Goal: Information Seeking & Learning: Learn about a topic

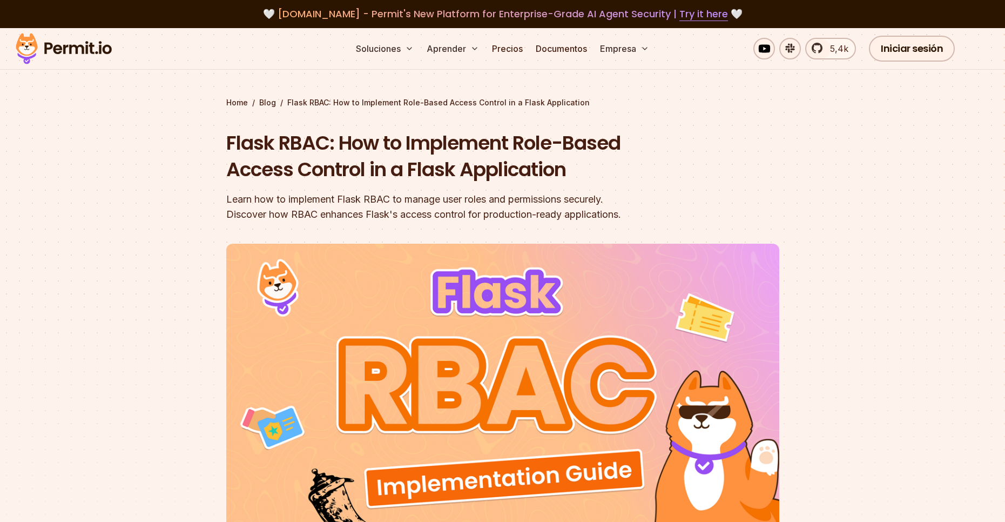
click at [137, 162] on section "Home / Blog / Flask RBAC: How to Implement Role-Based Access Control in a Flask…" at bounding box center [502, 333] width 1005 height 610
click at [680, 136] on header "Flask RBAC: How to Implement Role-Based Access Control in a Flask Application L…" at bounding box center [502, 371] width 553 height 483
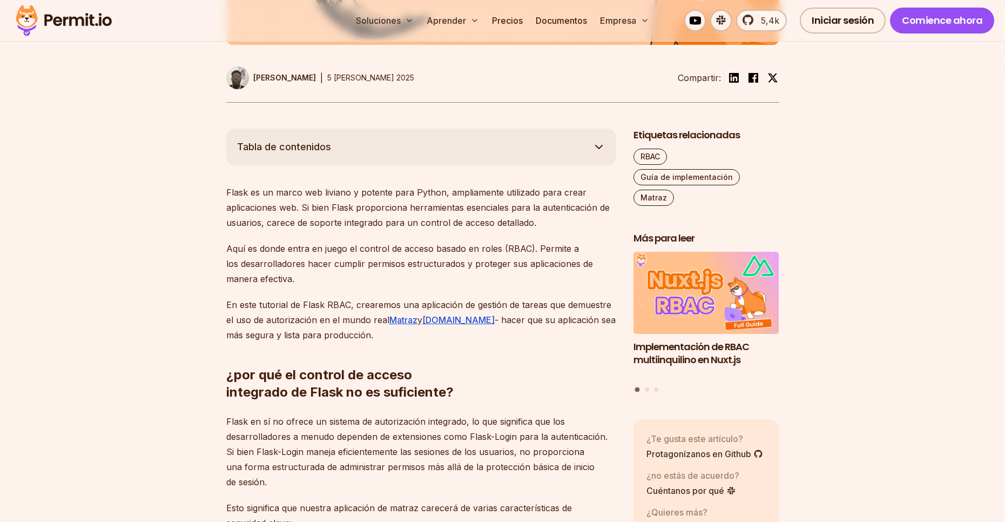
scroll to position [606, 0]
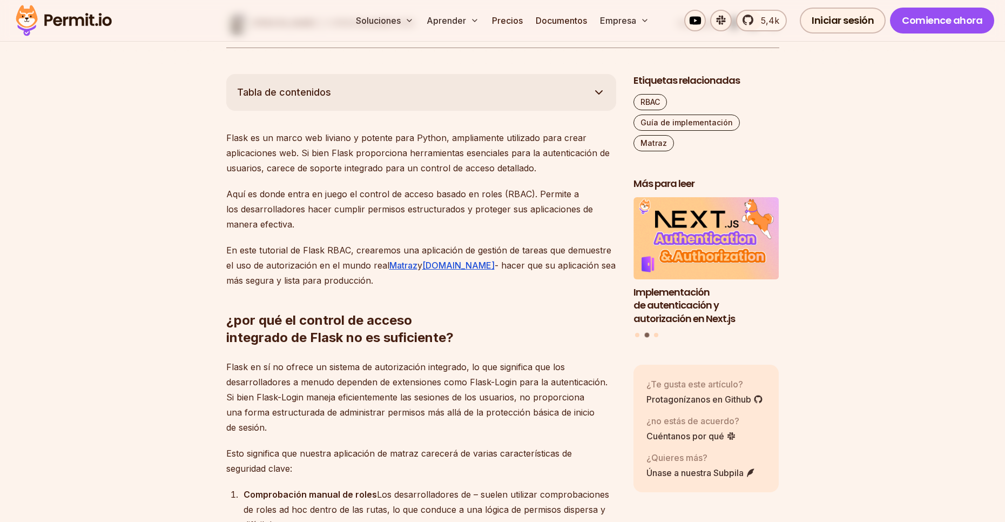
click at [328, 251] on p "En este tutorial de Flask RBAC, crearemos una aplicación de gestión de tareas q…" at bounding box center [421, 265] width 390 height 45
click at [332, 253] on p "En este tutorial de Flask RBAC, crearemos una aplicación de gestión de tareas q…" at bounding box center [421, 265] width 390 height 45
drag, startPoint x: 303, startPoint y: 248, endPoint x: 349, endPoint y: 252, distance: 46.6
click at [349, 252] on p "En este tutorial de Flask RBAC, crearemos una aplicación de gestión de tareas q…" at bounding box center [421, 265] width 390 height 45
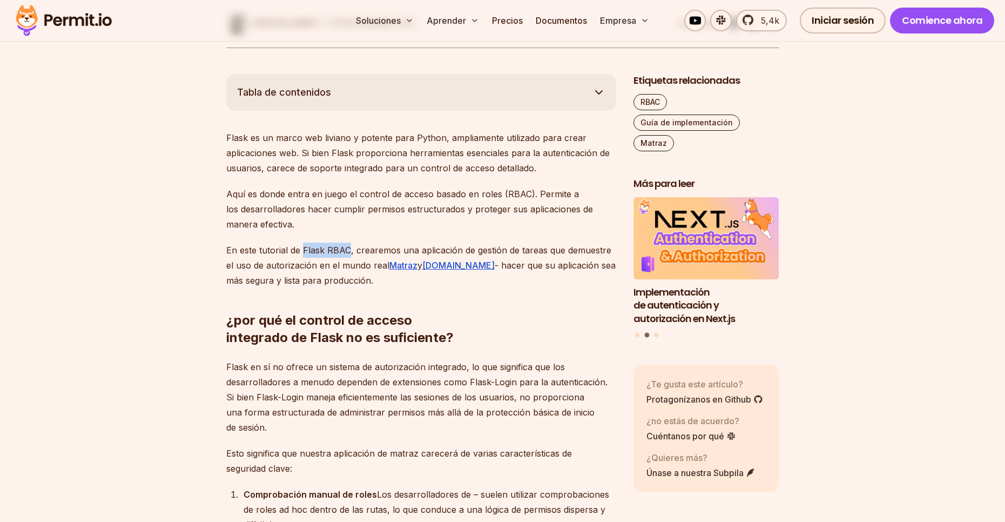
copy p "Flask RBAC"
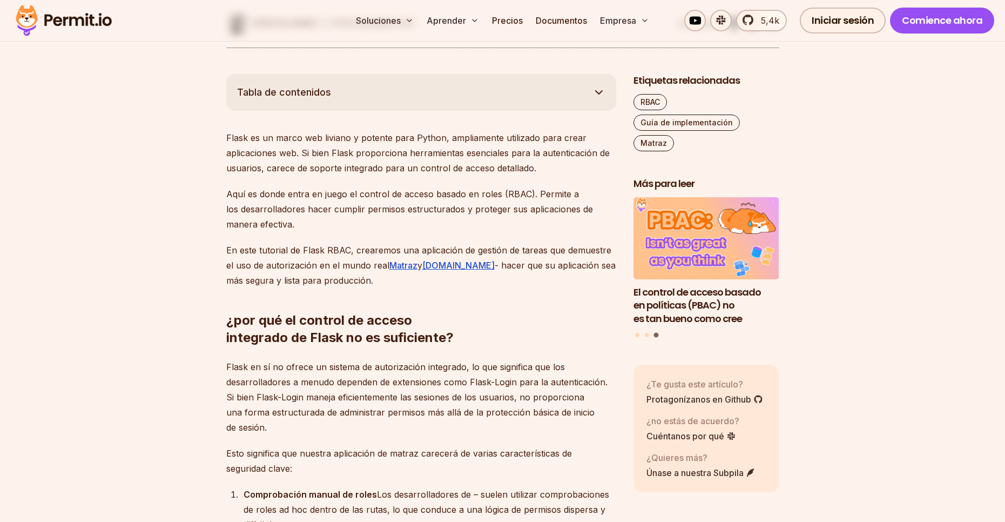
click at [744, 334] on div "Etiquetas relacionadas RBAC Guía de implementación Matraz Más para leer Impleme…" at bounding box center [707, 308] width 146 height 469
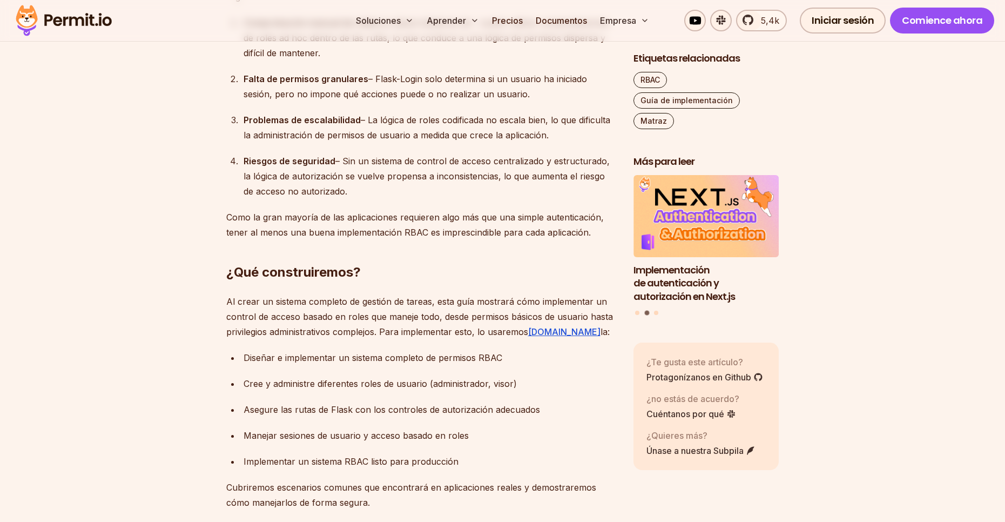
scroll to position [1200, 0]
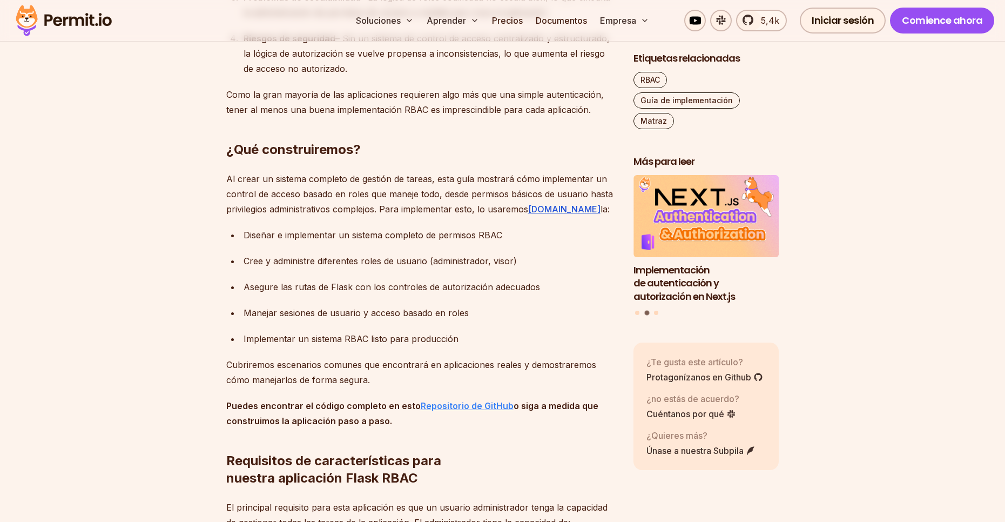
click at [456, 407] on strong "Repositorio de GitHub" at bounding box center [467, 405] width 93 height 11
